Goal: Information Seeking & Learning: Learn about a topic

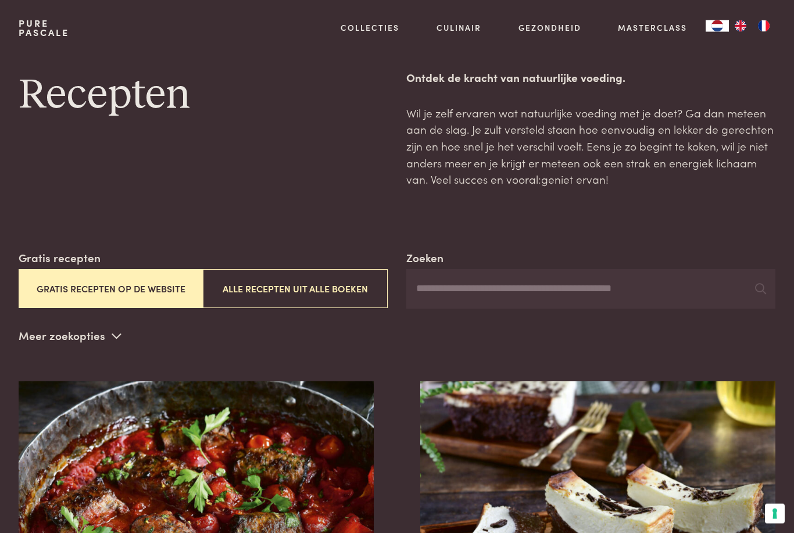
scroll to position [15, 0]
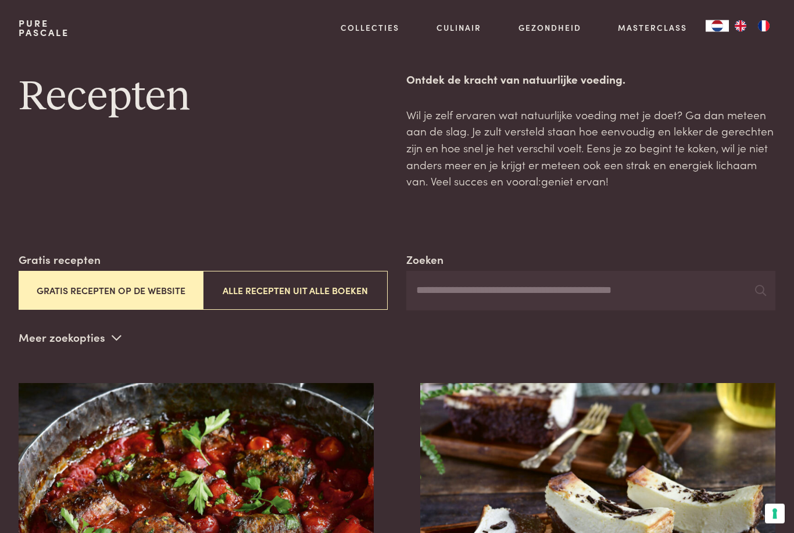
click at [473, 291] on input "Zoeken" at bounding box center [590, 292] width 369 height 40
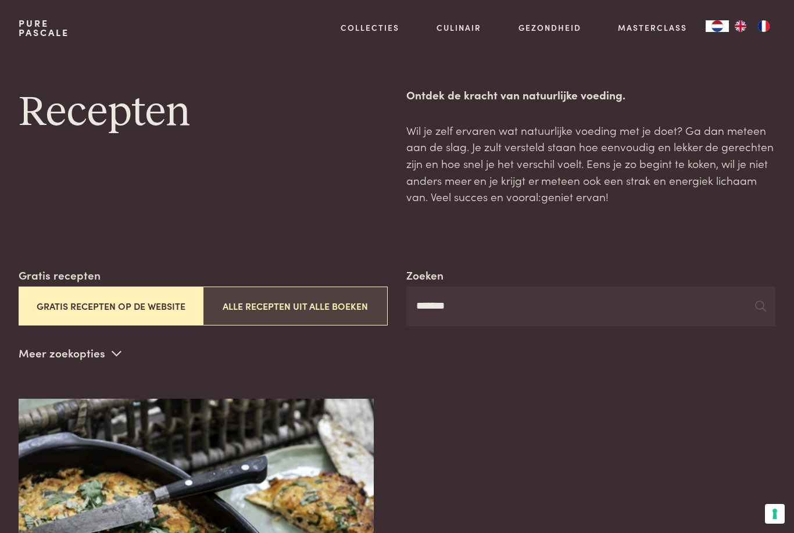
type input "*******"
click at [301, 312] on button "Alle recepten uit alle boeken" at bounding box center [295, 306] width 185 height 39
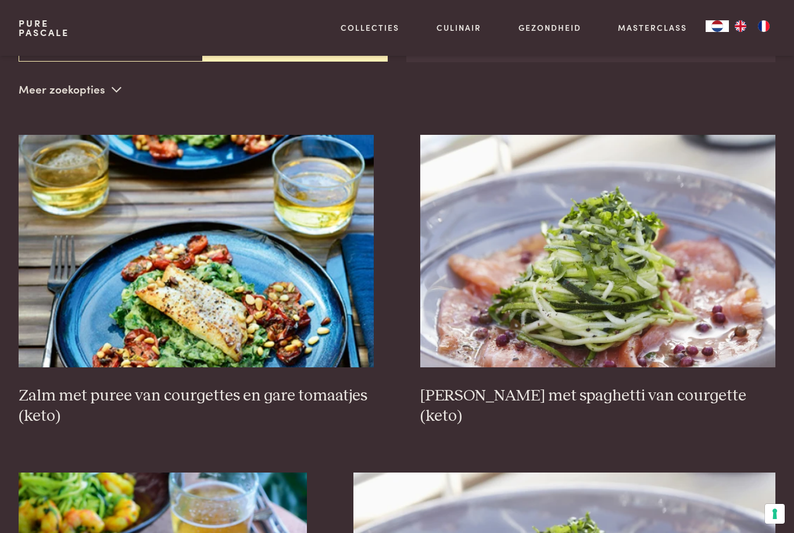
scroll to position [265, 0]
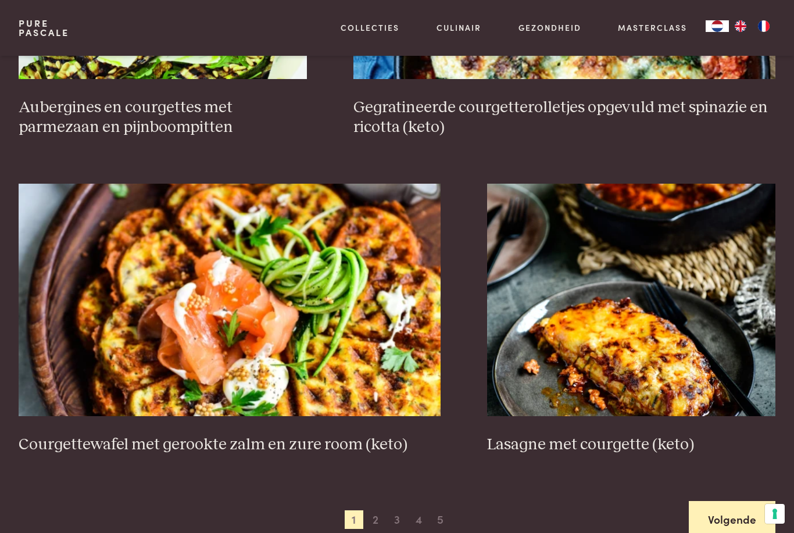
click at [724, 510] on link "Volgende" at bounding box center [732, 519] width 87 height 37
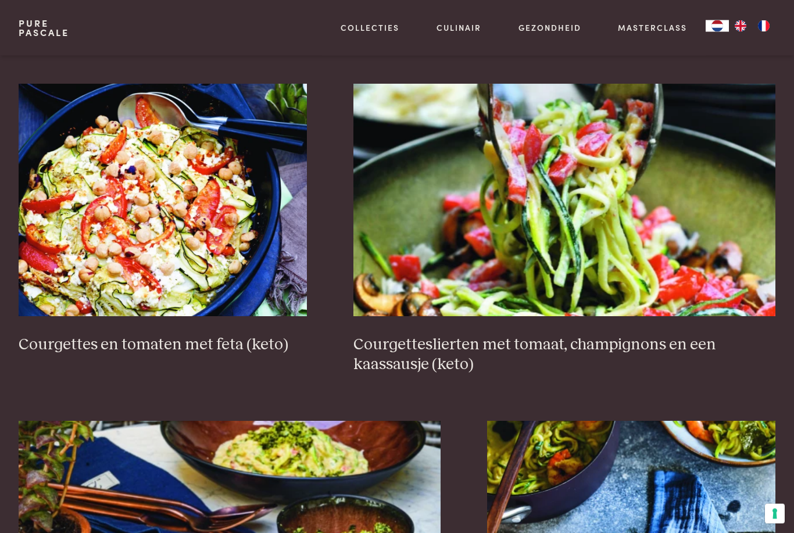
scroll to position [653, 0]
click at [114, 226] on img at bounding box center [163, 200] width 288 height 233
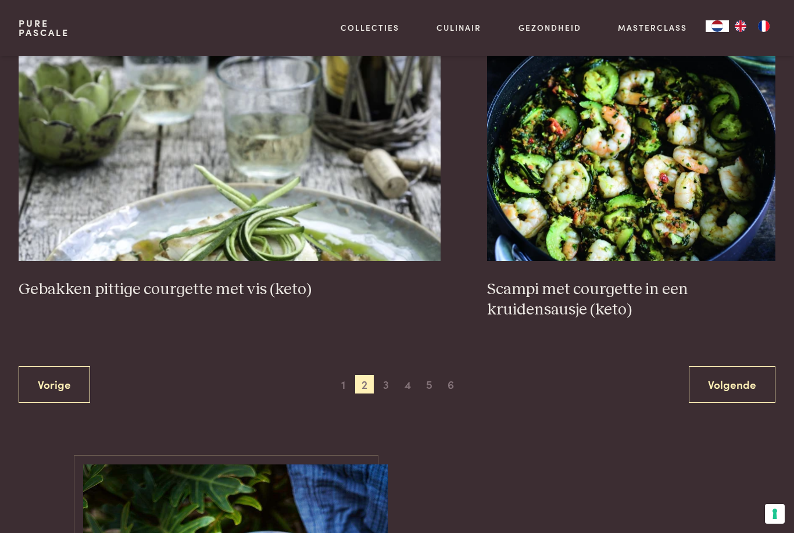
scroll to position [2035, 0]
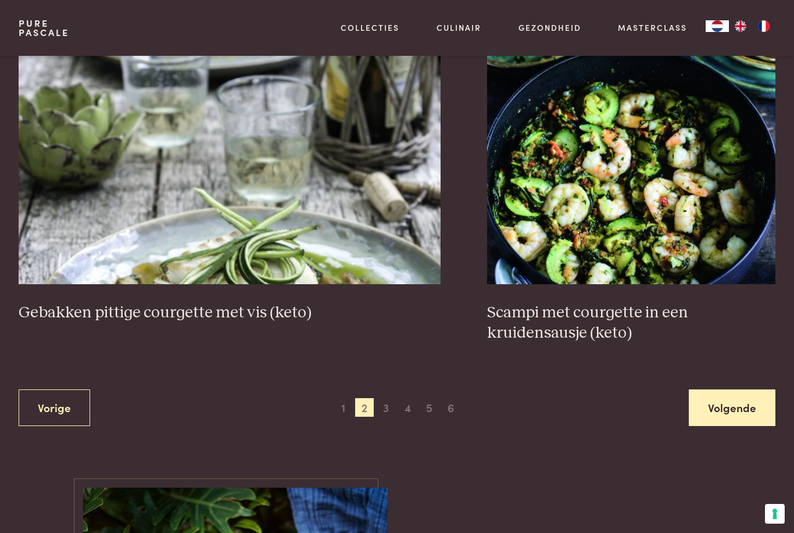
click at [737, 402] on link "Volgende" at bounding box center [732, 408] width 87 height 37
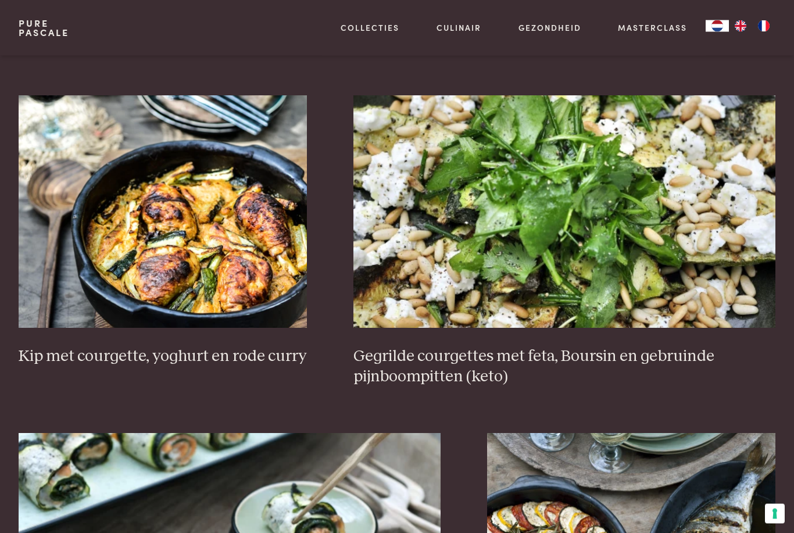
scroll to position [1594, 0]
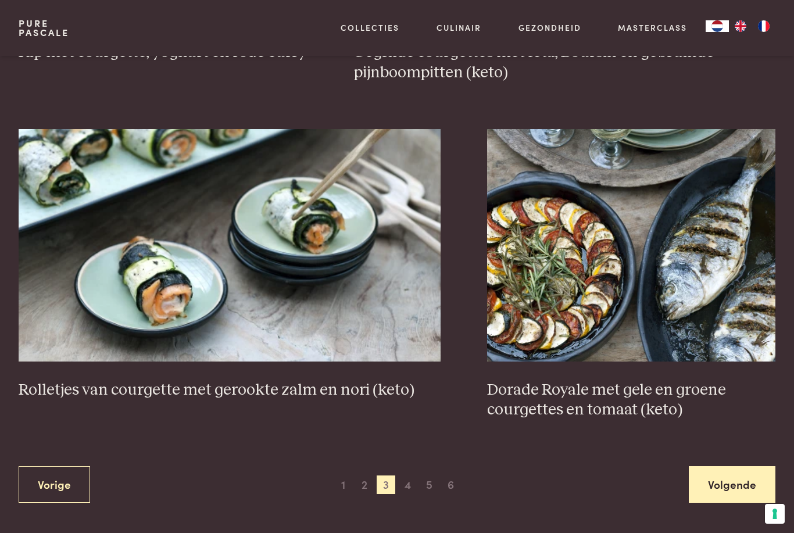
click at [735, 484] on link "Volgende" at bounding box center [732, 484] width 87 height 37
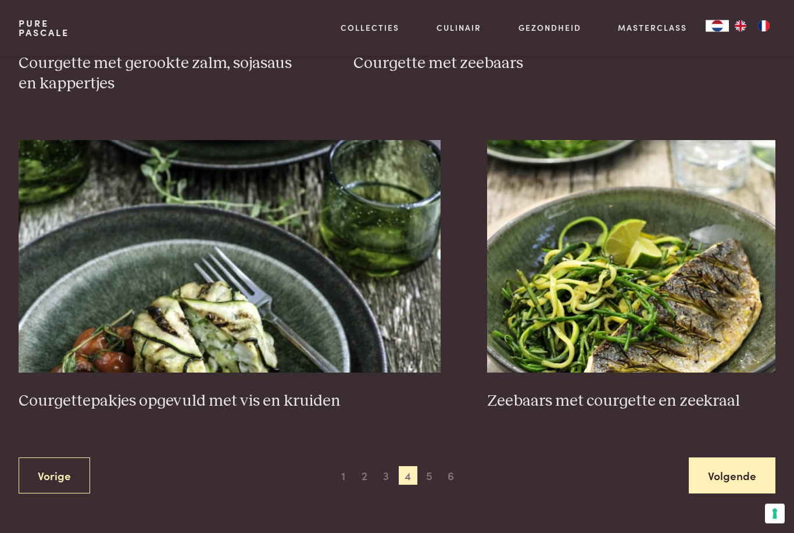
scroll to position [1887, 0]
click at [738, 478] on link "Volgende" at bounding box center [732, 475] width 87 height 37
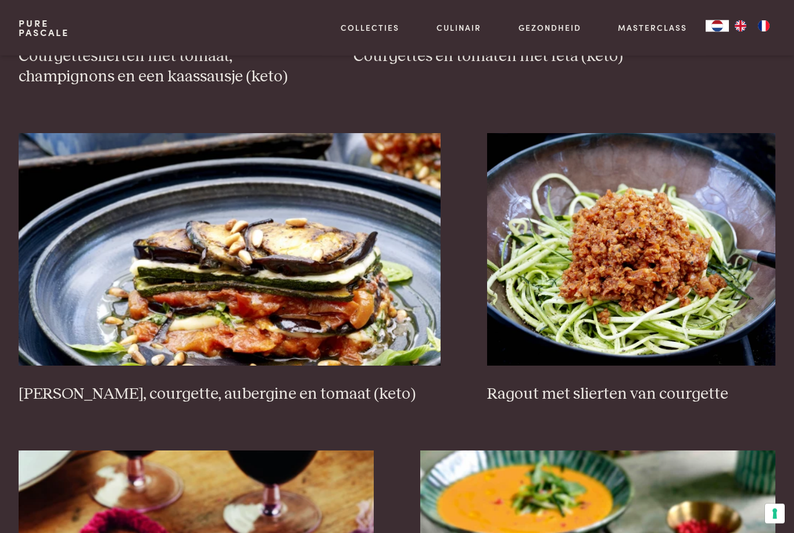
scroll to position [921, 0]
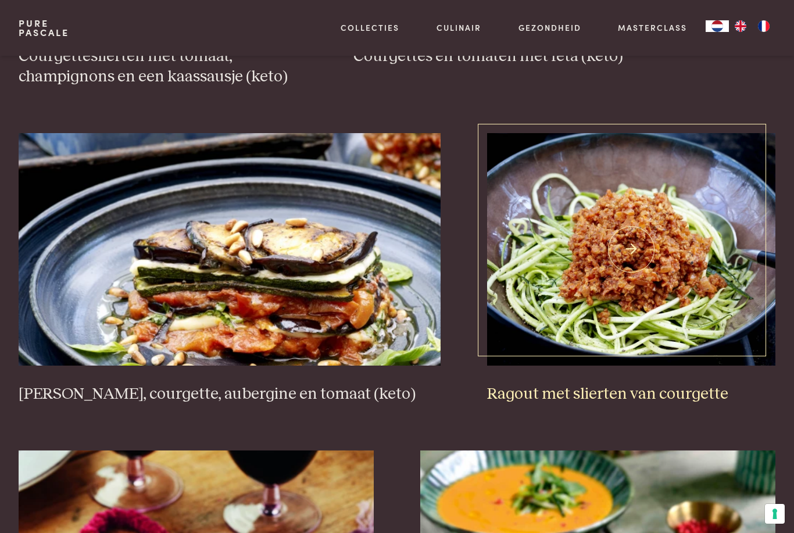
click at [688, 264] on img at bounding box center [631, 249] width 288 height 233
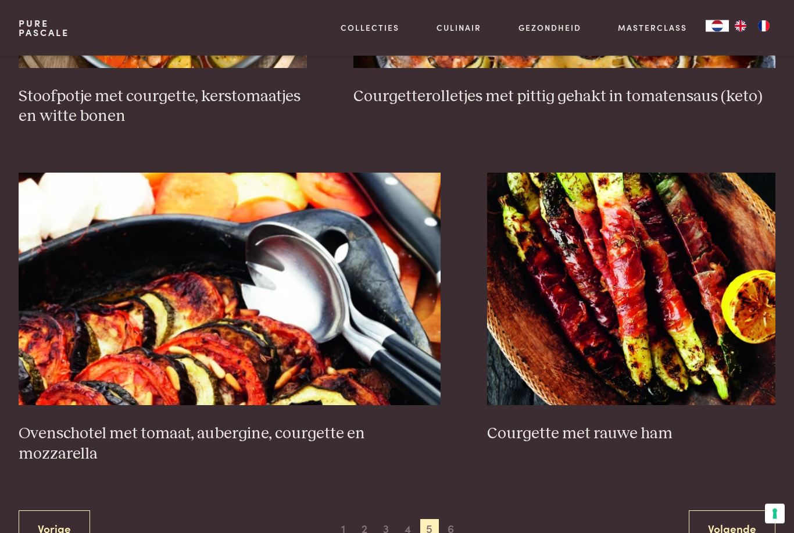
scroll to position [1874, 0]
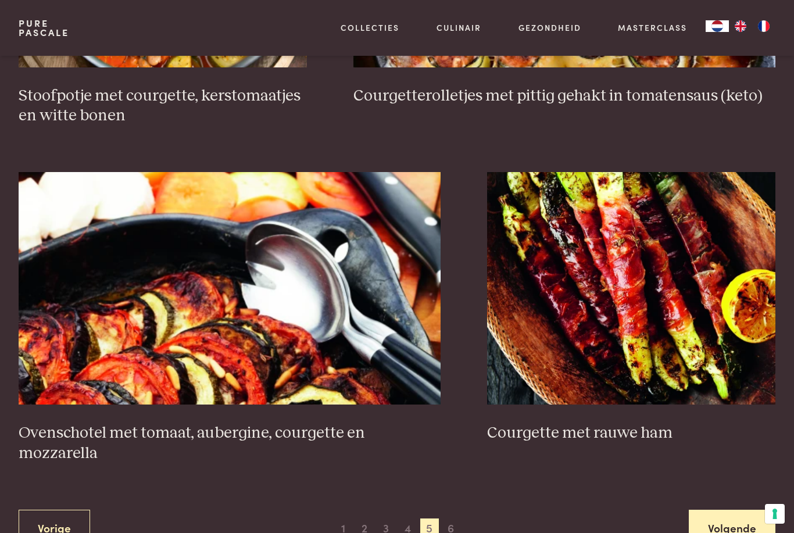
click at [729, 510] on link "Volgende" at bounding box center [732, 528] width 87 height 37
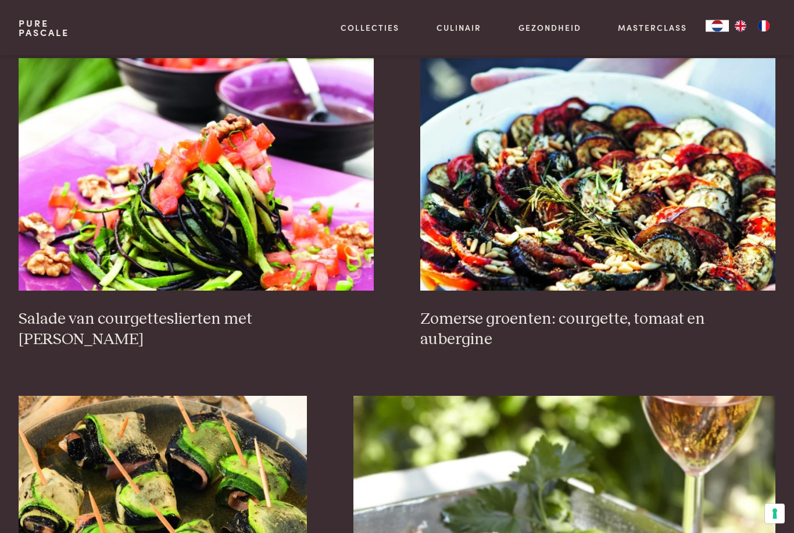
scroll to position [327, 0]
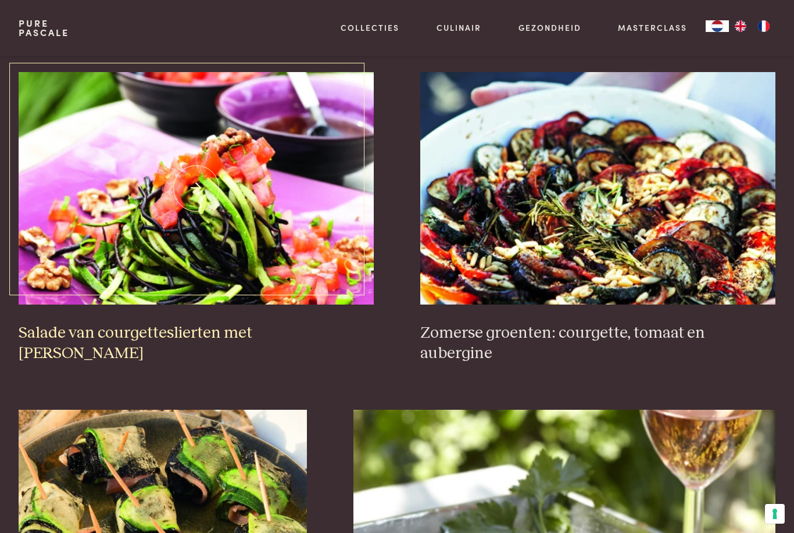
click at [242, 208] on img at bounding box center [196, 188] width 355 height 233
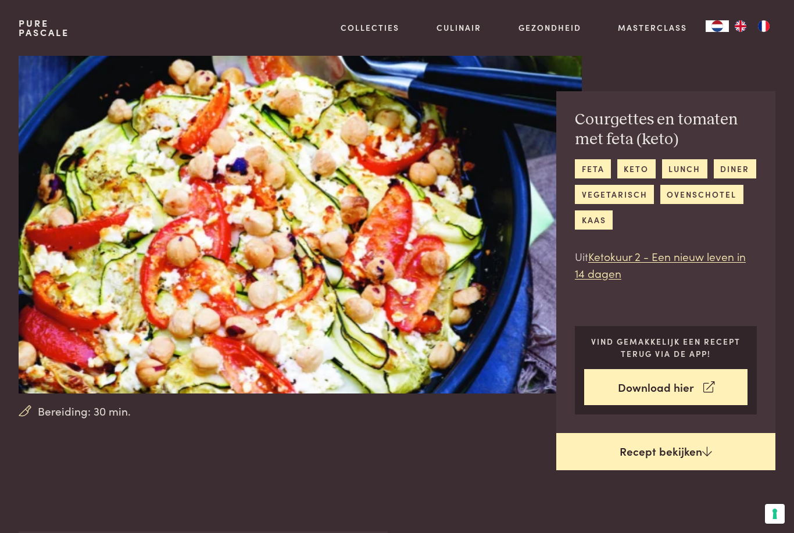
click at [661, 437] on link "Recept bekijken" at bounding box center [665, 451] width 219 height 37
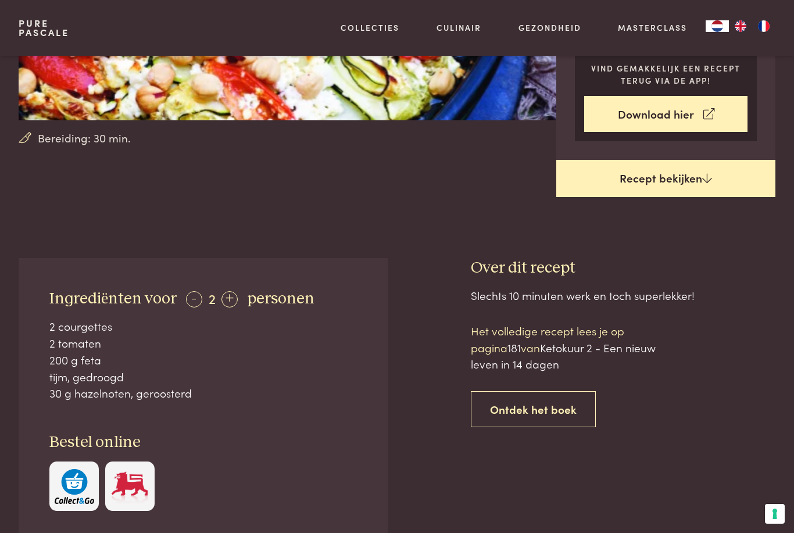
scroll to position [273, 0]
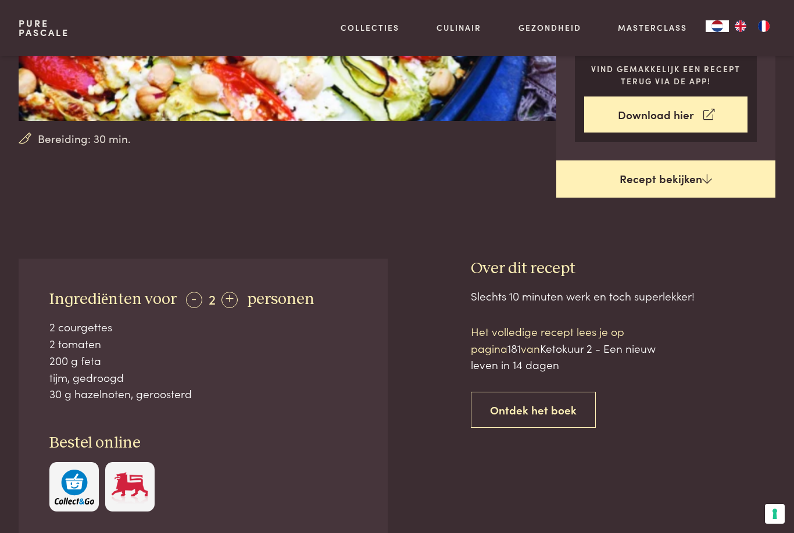
scroll to position [527, 0]
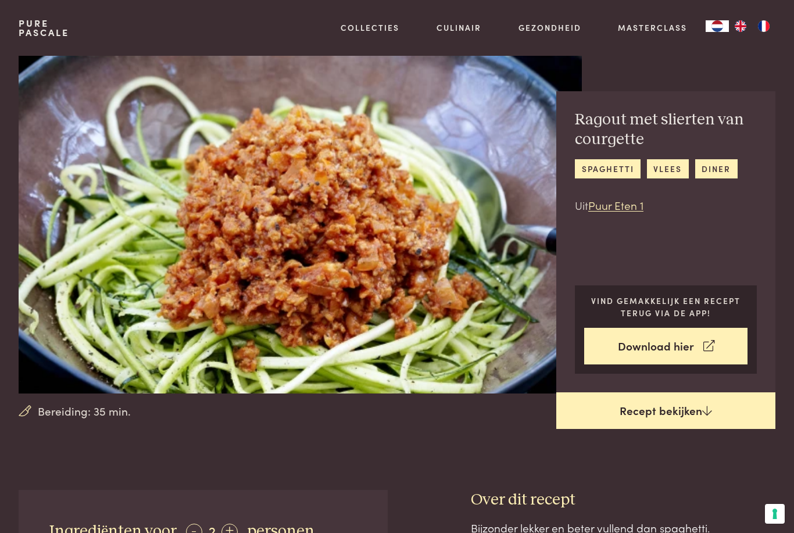
click at [697, 419] on link "Recept bekijken" at bounding box center [665, 410] width 219 height 37
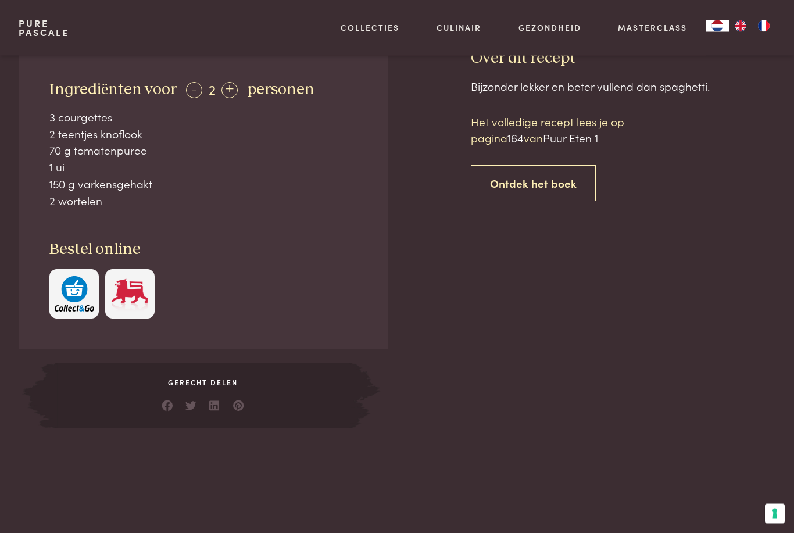
scroll to position [431, 0]
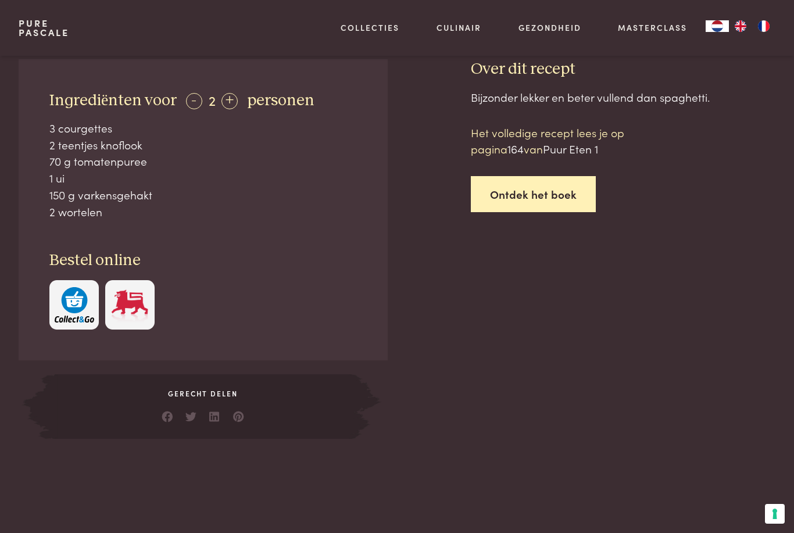
click at [545, 190] on link "Ontdek het boek" at bounding box center [533, 194] width 125 height 37
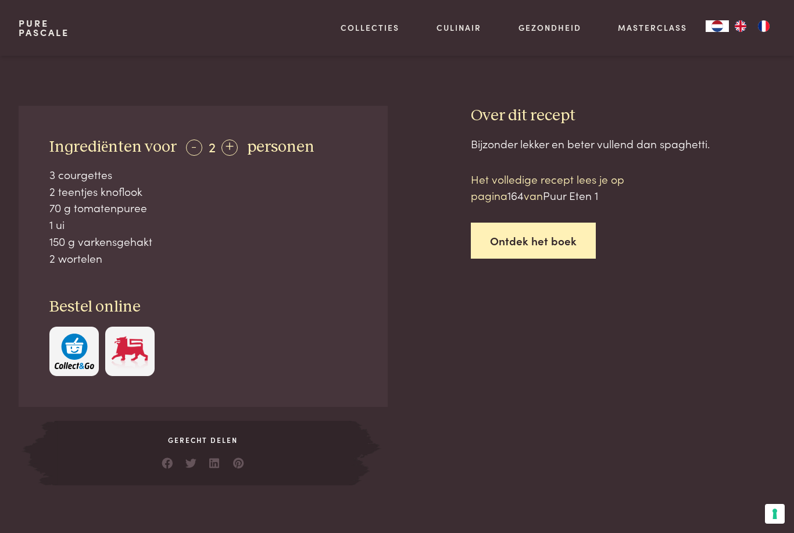
scroll to position [382, 0]
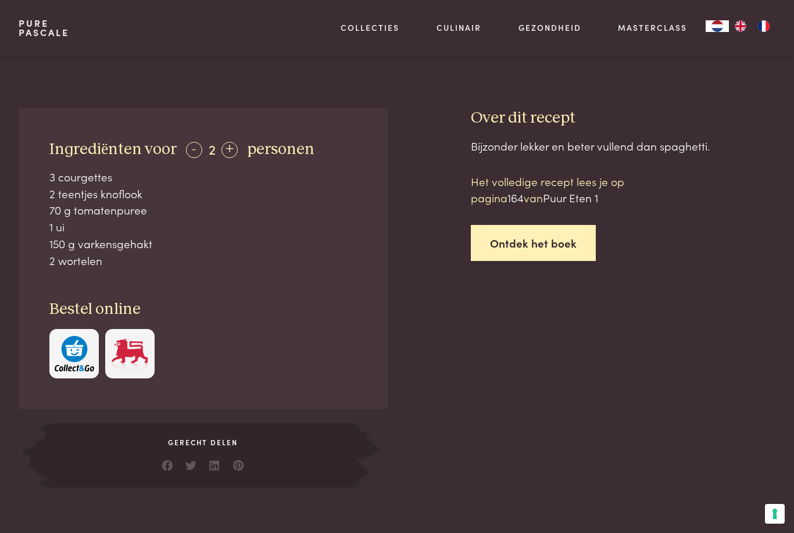
scroll to position [990, 0]
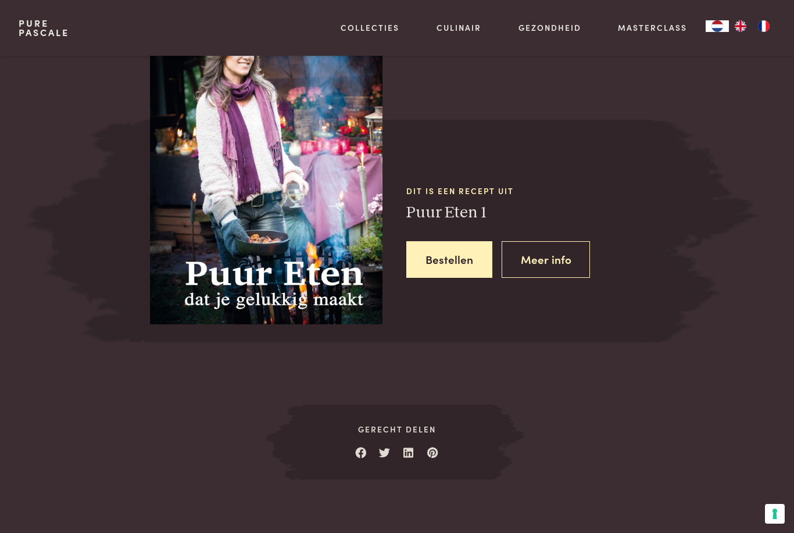
scroll to position [490, 0]
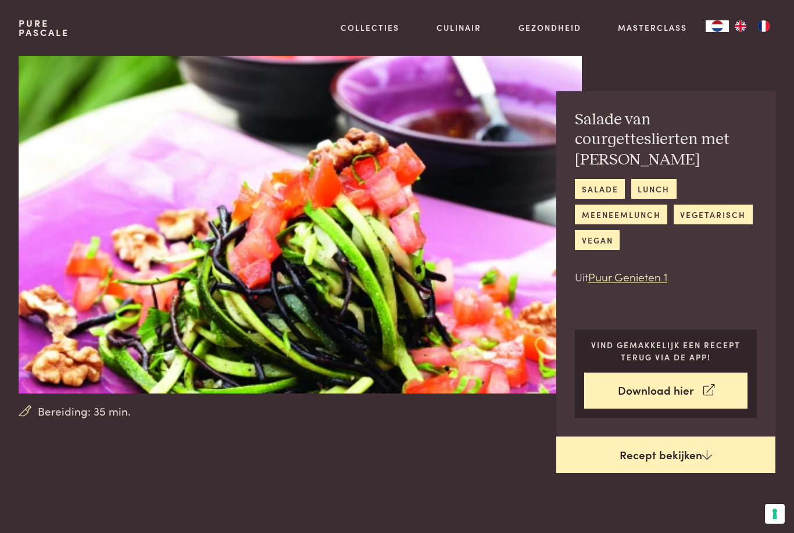
click at [665, 452] on link "Recept bekijken" at bounding box center [665, 455] width 219 height 37
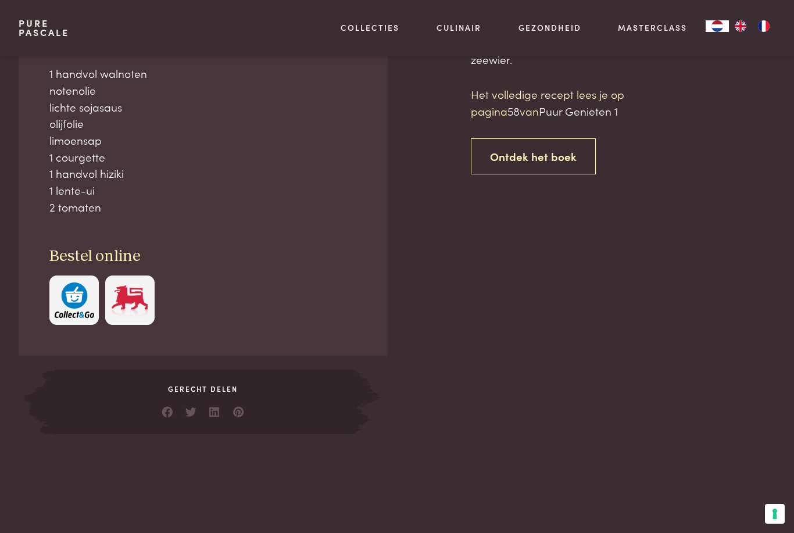
scroll to position [530, 0]
